Goal: Information Seeking & Learning: Understand process/instructions

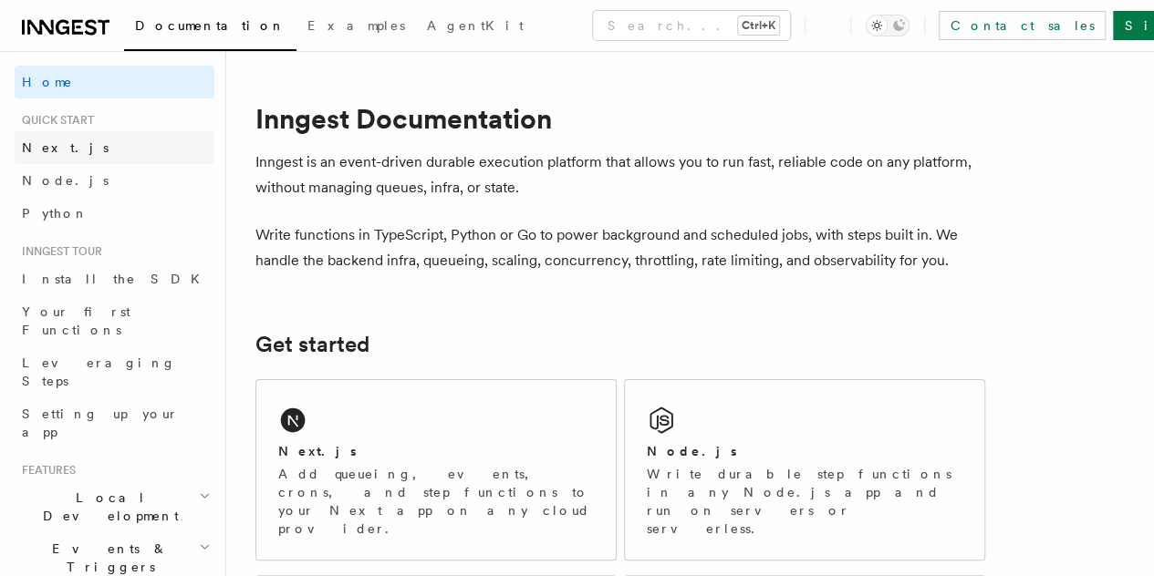
click at [73, 150] on link "Next.js" at bounding box center [115, 147] width 200 height 33
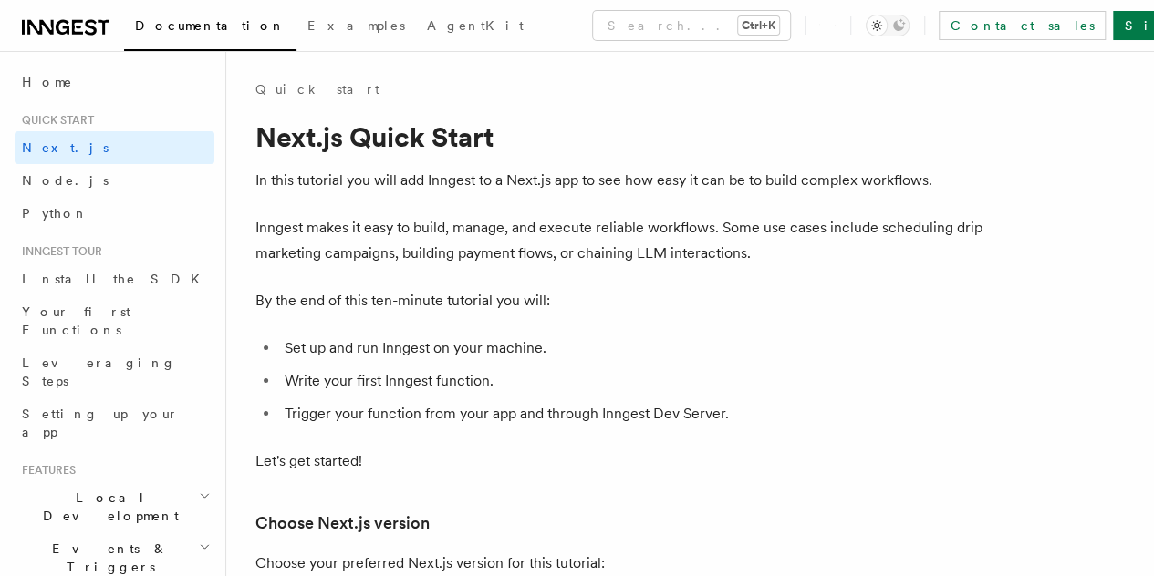
click at [779, 174] on p "In this tutorial you will add Inngest to a Next.js app to see how easy it can b…" at bounding box center [620, 181] width 730 height 26
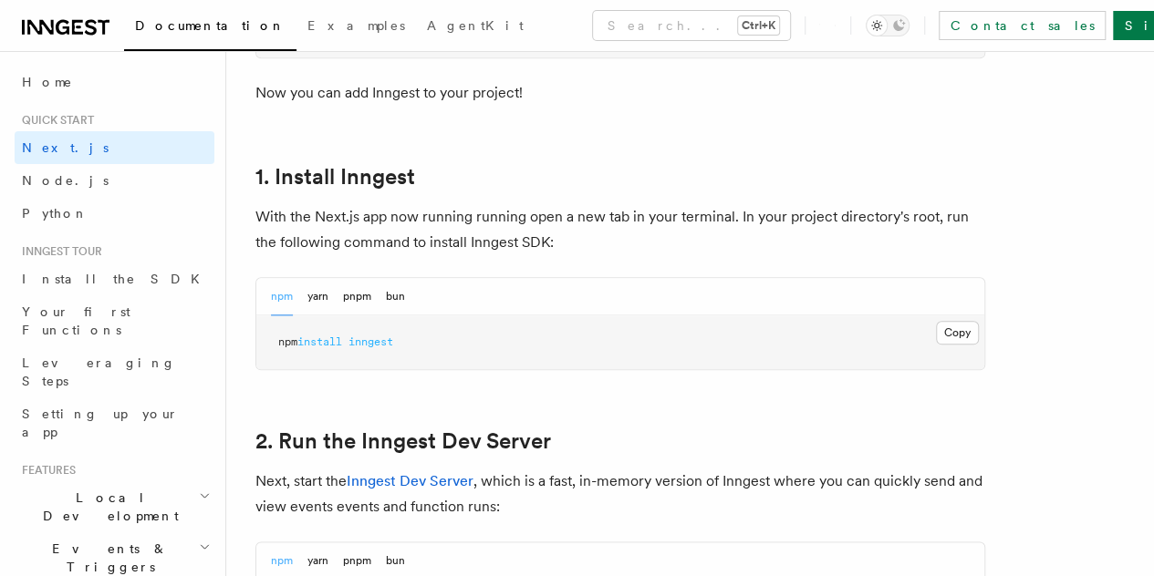
scroll to position [1008, 0]
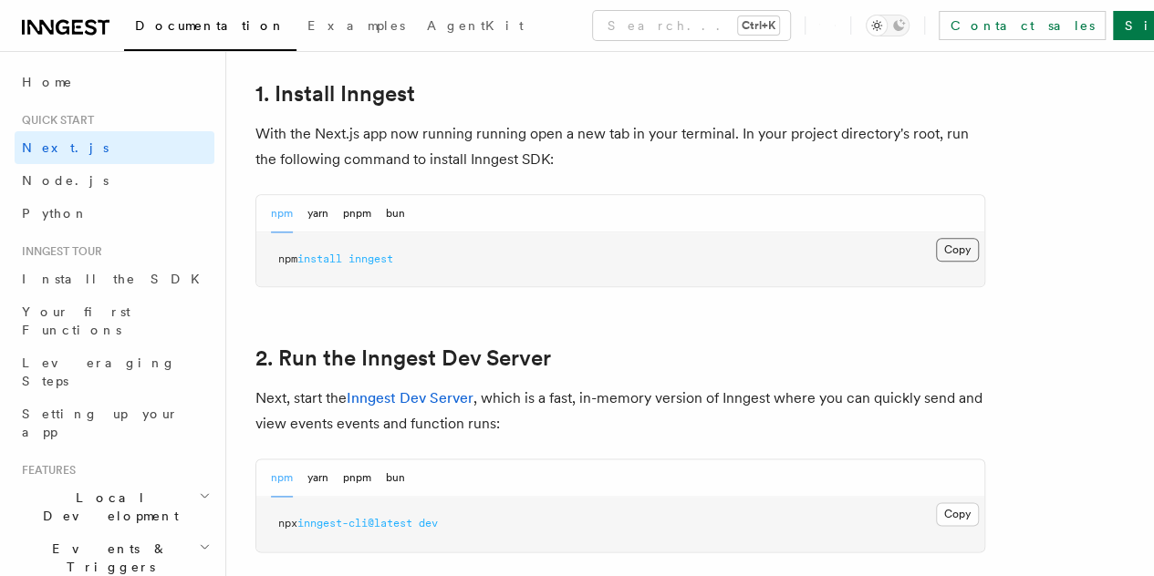
click at [936, 262] on button "Copy Copied" at bounding box center [957, 250] width 43 height 24
click at [761, 172] on p "With the Next.js app now running running open a new tab in your terminal. In yo…" at bounding box center [620, 146] width 730 height 51
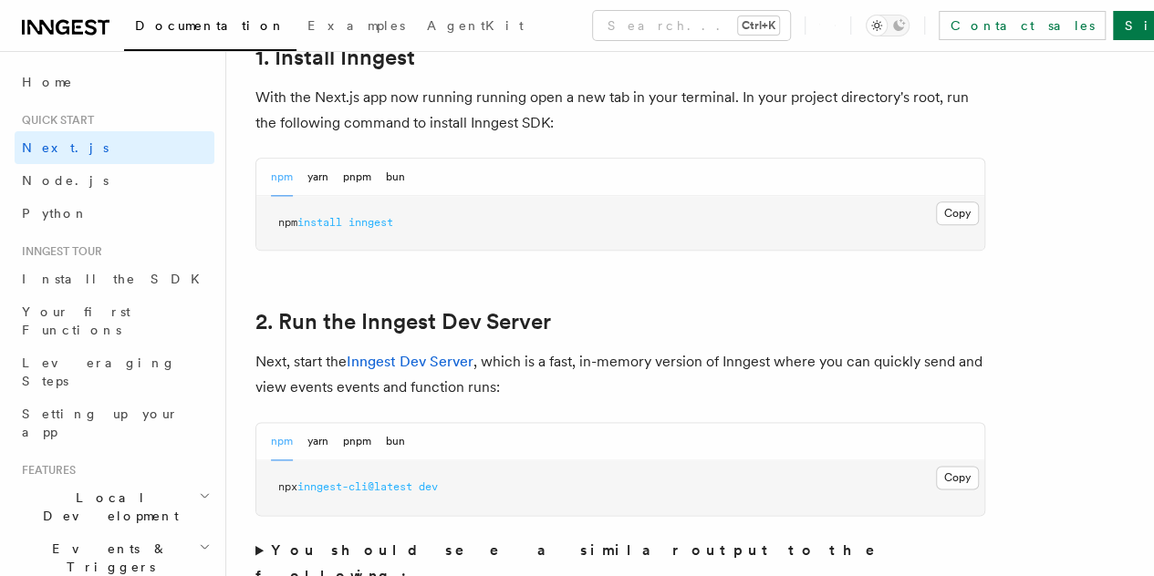
scroll to position [1081, 0]
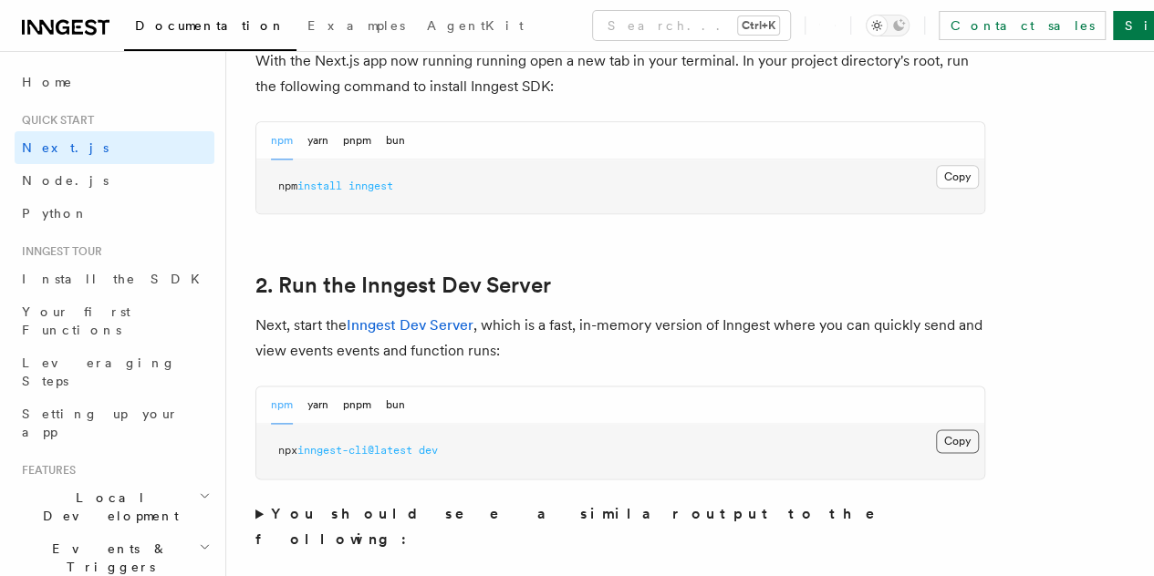
click at [936, 453] on button "Copy Copied" at bounding box center [957, 441] width 43 height 24
click at [641, 355] on p "Next, start the Inngest Dev Server , which is a fast, in-memory version of Inng…" at bounding box center [620, 338] width 730 height 51
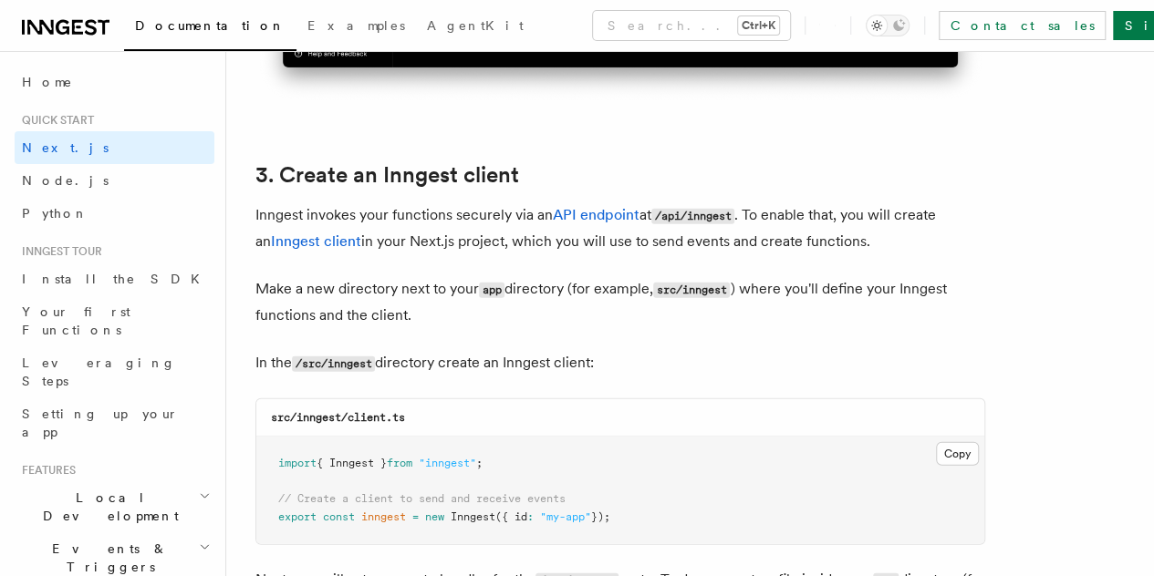
scroll to position [2088, 0]
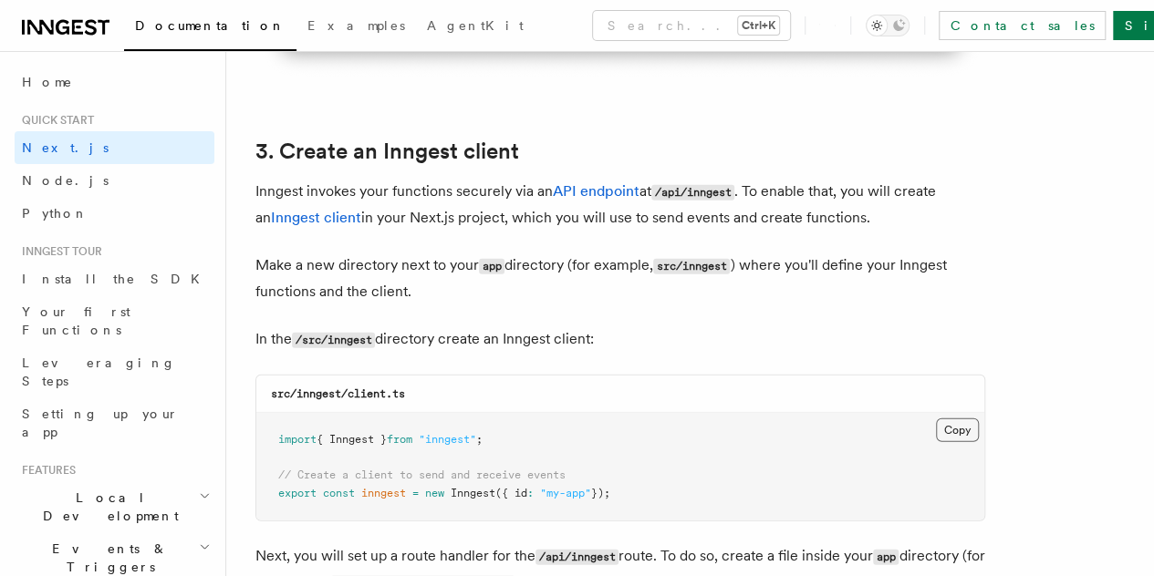
click at [936, 419] on button "Copy Copied" at bounding box center [957, 431] width 43 height 24
click at [626, 326] on p "In the /src/inngest directory create an Inngest client:" at bounding box center [620, 339] width 730 height 26
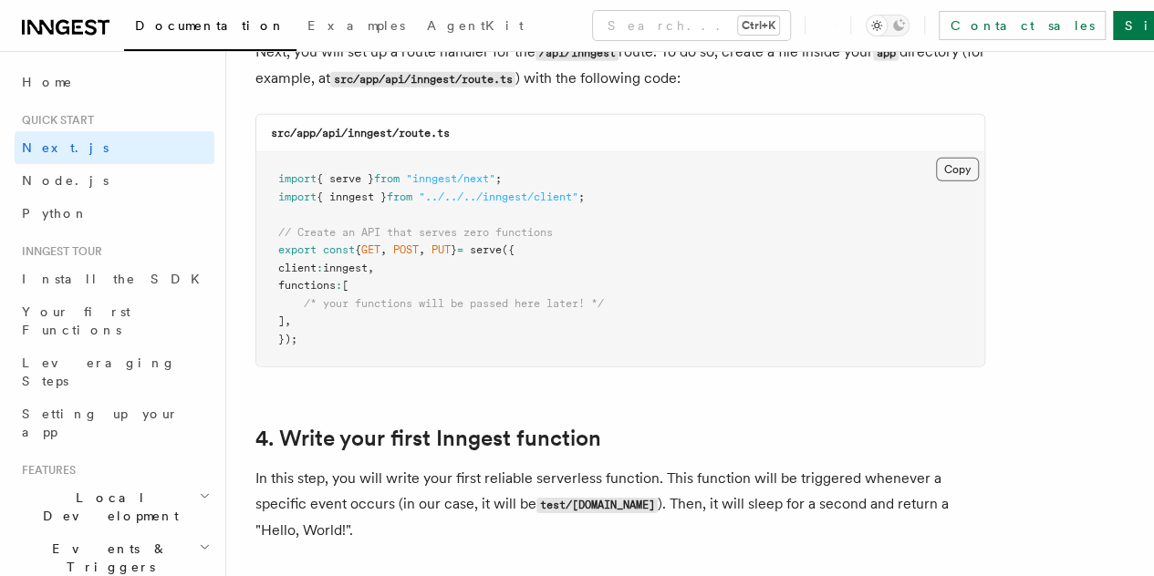
click at [936, 158] on button "Copy Copied" at bounding box center [957, 170] width 43 height 24
click at [768, 336] on pre "import { serve } from "inngest/next" ; import { inngest } from "../../../innges…" at bounding box center [620, 259] width 728 height 214
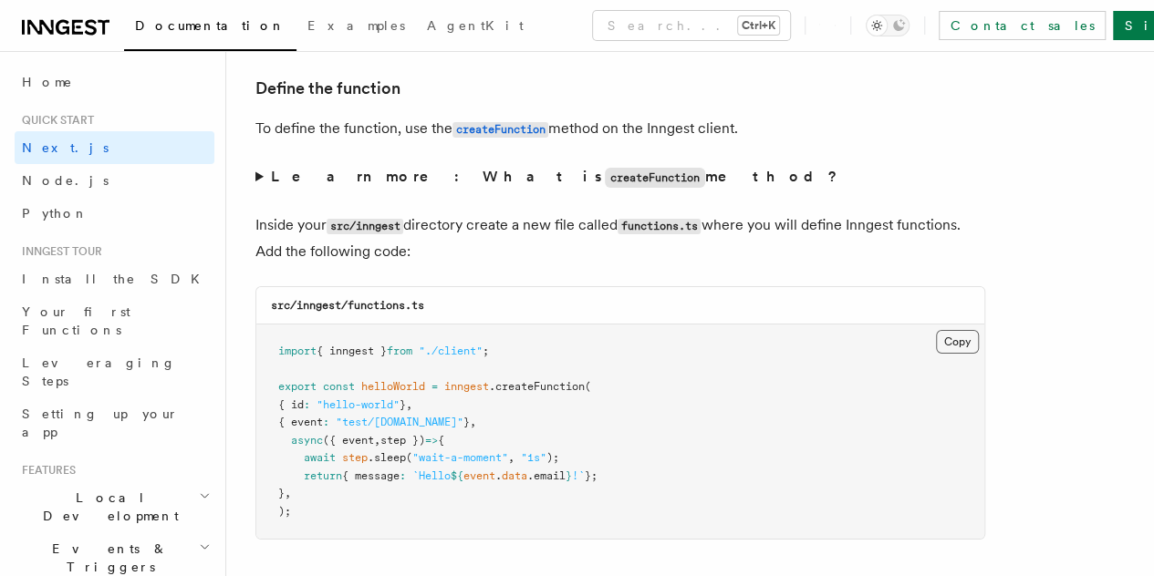
click at [936, 330] on button "Copy Copied" at bounding box center [957, 342] width 43 height 24
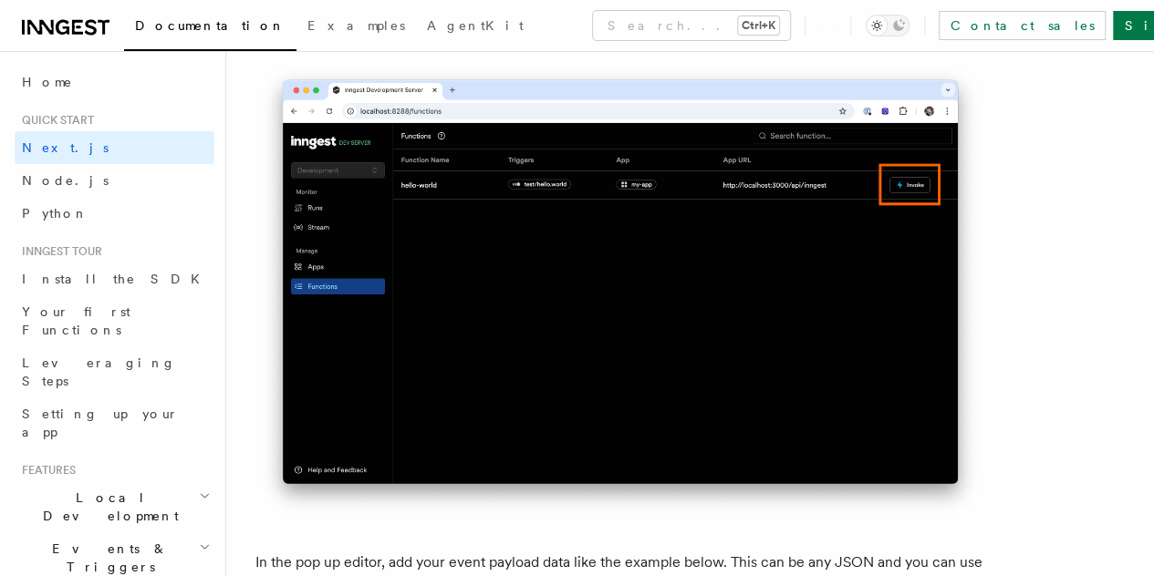
scroll to position [4966, 0]
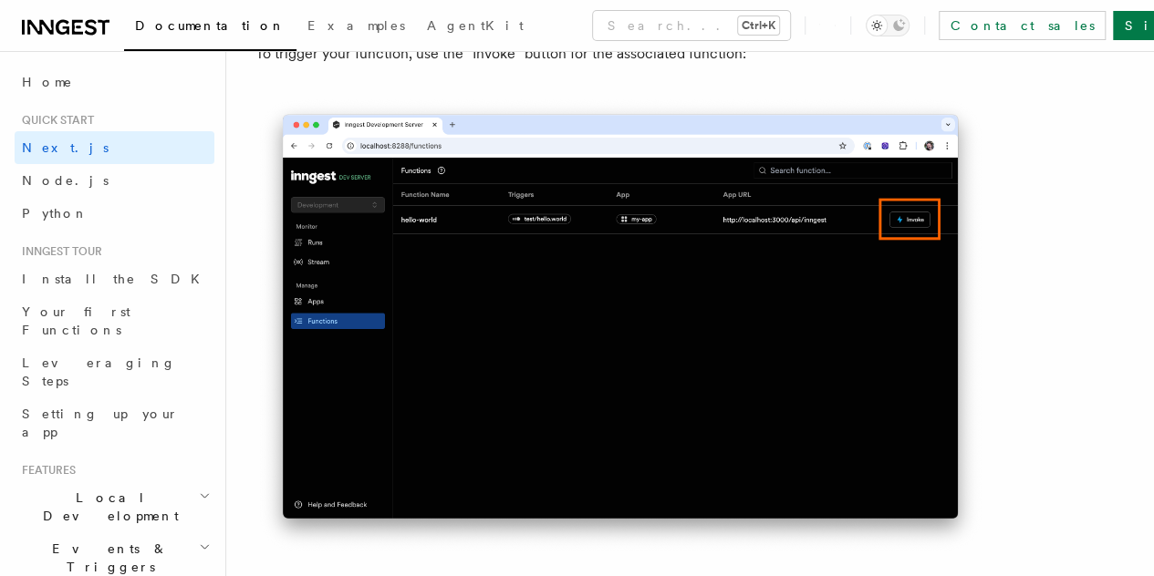
click at [647, 205] on img at bounding box center [620, 325] width 730 height 459
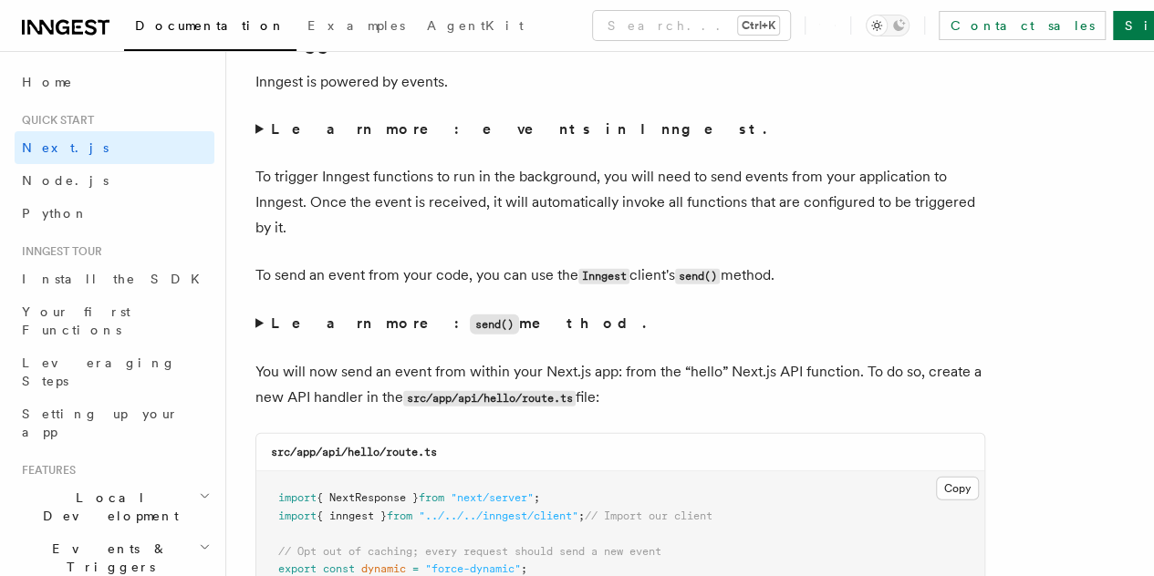
scroll to position [9247, 0]
